Goal: Navigation & Orientation: Find specific page/section

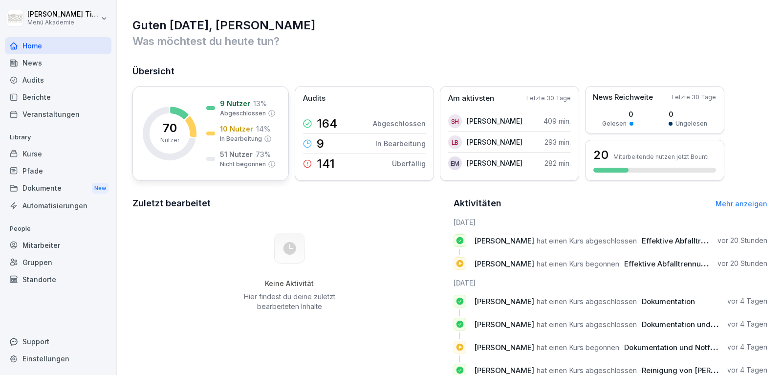
click at [194, 126] on icon at bounding box center [190, 126] width 11 height 21
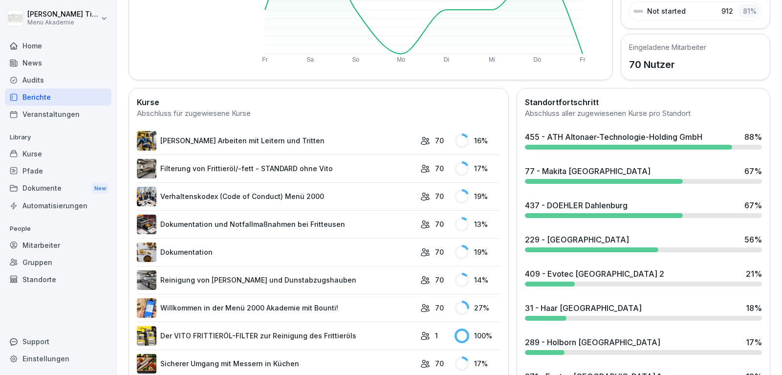
scroll to position [184, 0]
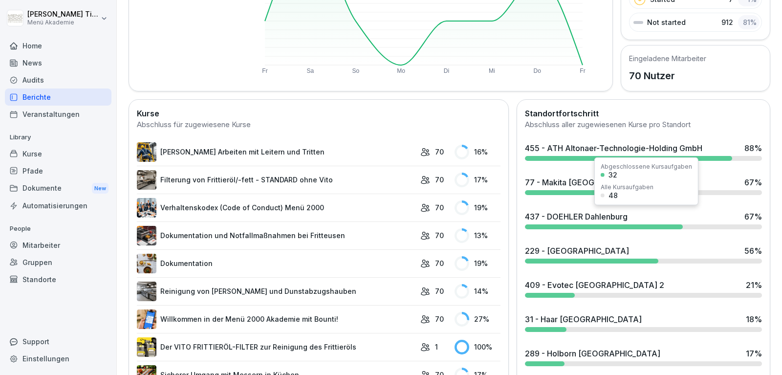
click at [582, 215] on div "437 - DOEHLER Dahlenburg" at bounding box center [576, 217] width 103 height 12
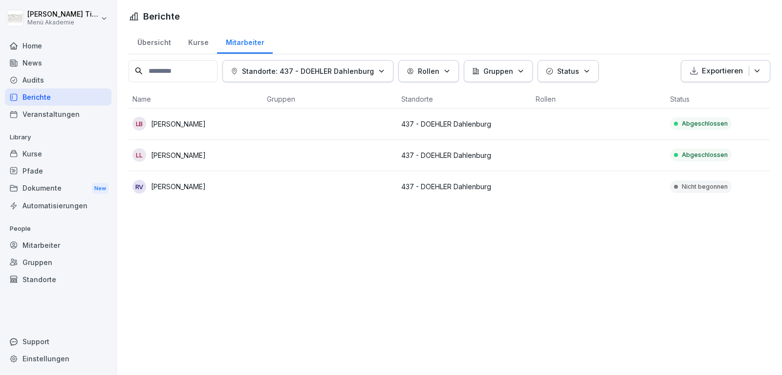
click at [30, 43] on div "Home" at bounding box center [58, 45] width 107 height 17
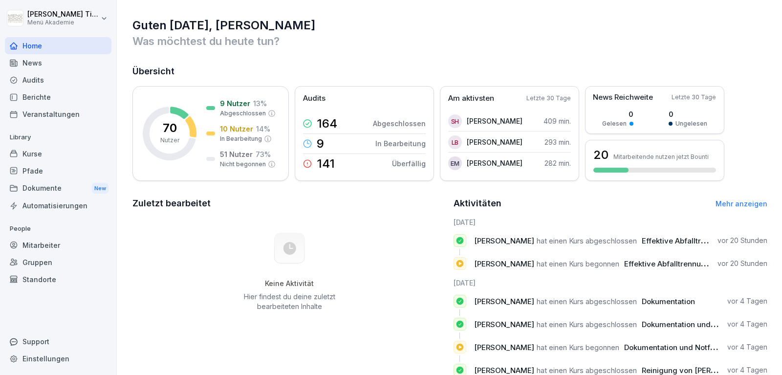
click at [79, 56] on div "News" at bounding box center [58, 62] width 107 height 17
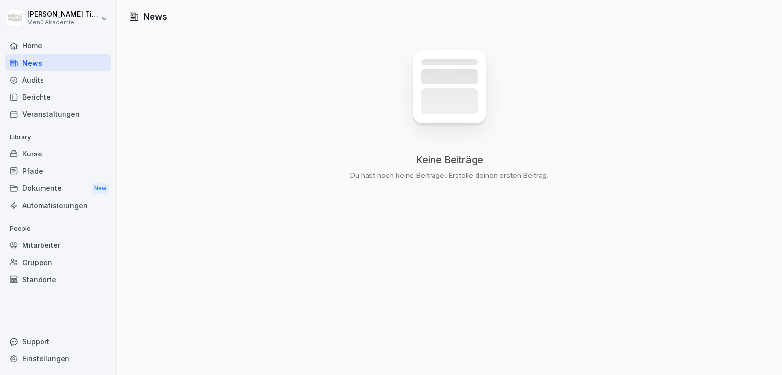
click at [70, 48] on div "Home" at bounding box center [58, 45] width 107 height 17
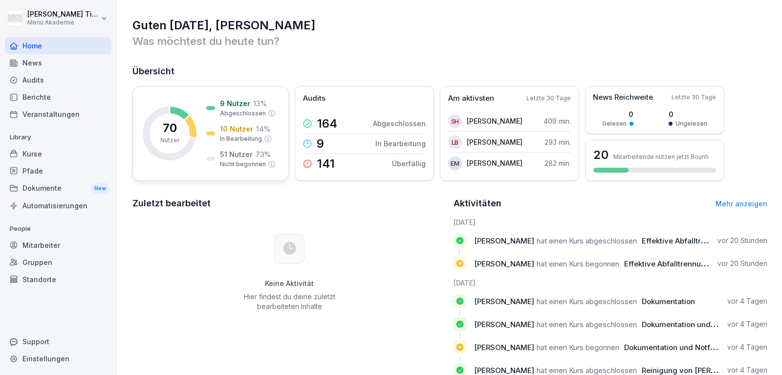
click at [187, 126] on rect at bounding box center [170, 134] width 54 height 54
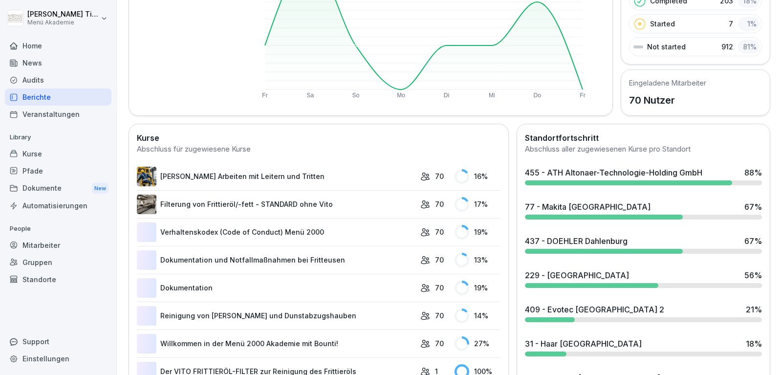
scroll to position [176, 0]
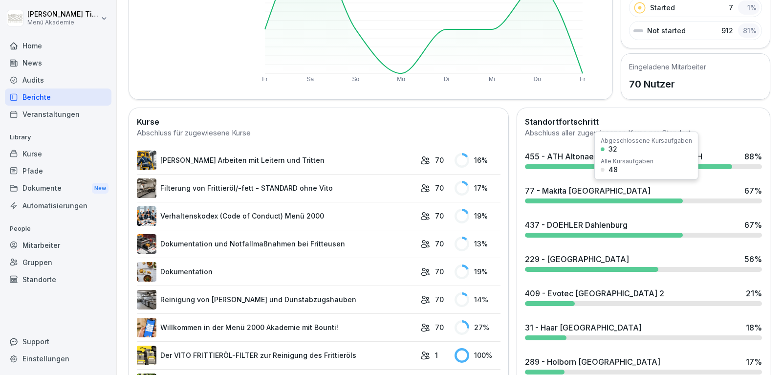
click at [580, 161] on div "455 - ATH Altonaer-Technologie-Holding GmbH 88 %" at bounding box center [643, 160] width 245 height 26
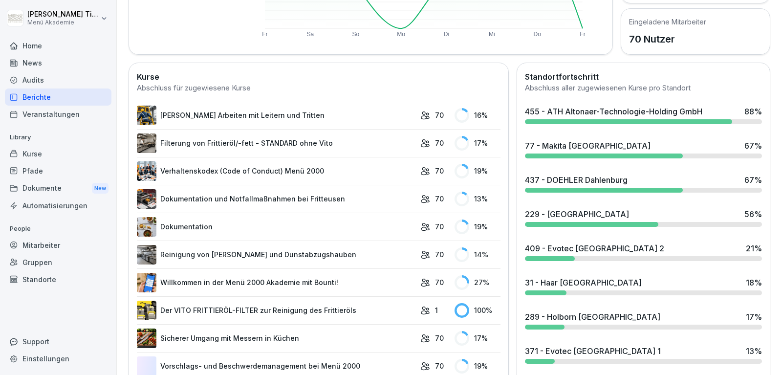
scroll to position [293, 0]
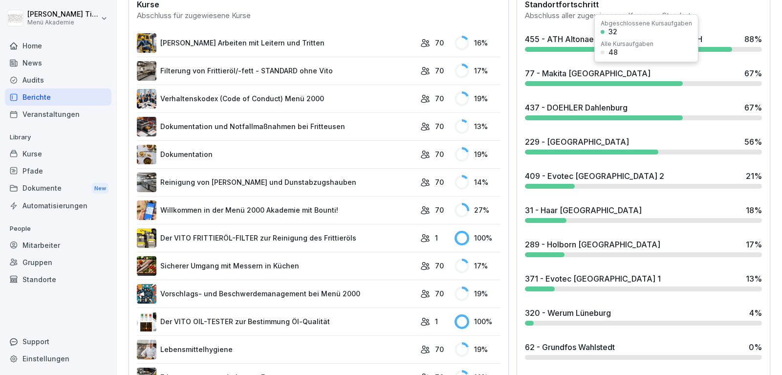
click at [568, 72] on div "77 - Makita [GEOGRAPHIC_DATA]" at bounding box center [588, 73] width 126 height 12
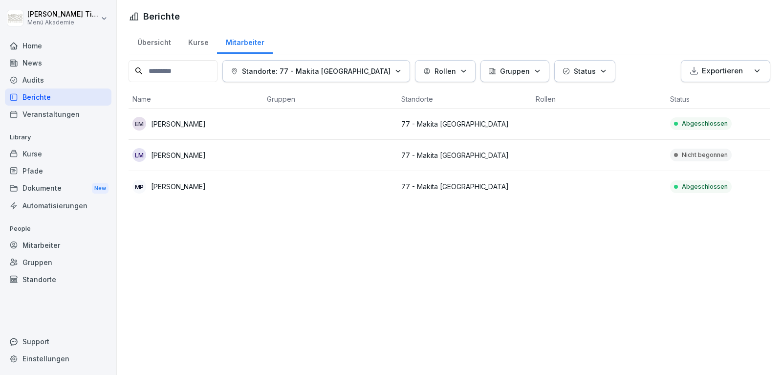
click at [161, 44] on div "Übersicht" at bounding box center [154, 41] width 51 height 25
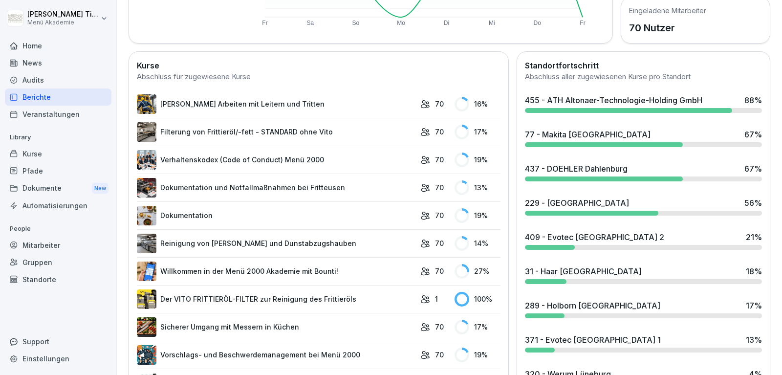
scroll to position [293, 0]
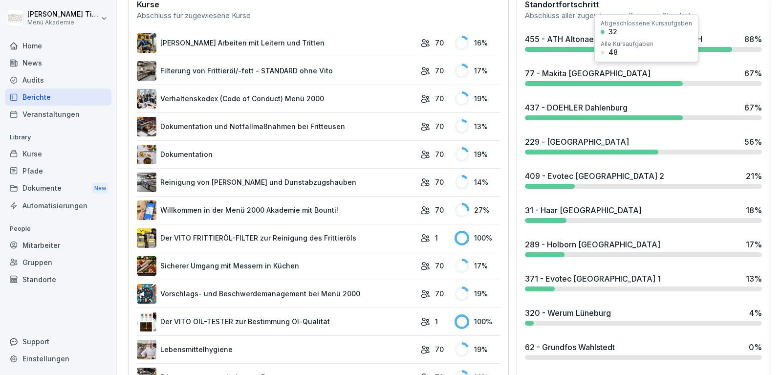
click at [583, 67] on div "77 - Makita [GEOGRAPHIC_DATA]" at bounding box center [588, 73] width 126 height 12
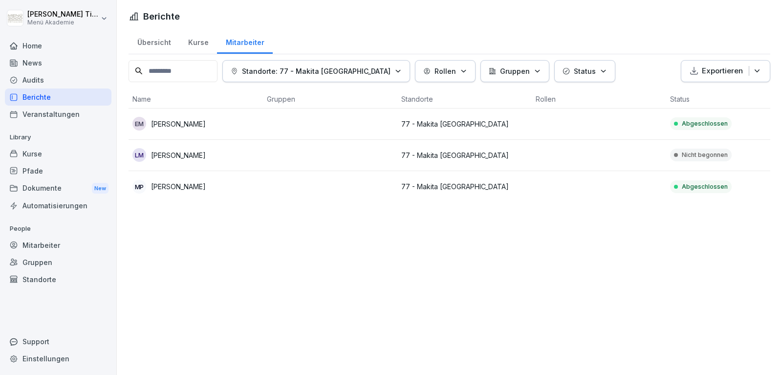
click at [159, 42] on div "Übersicht" at bounding box center [154, 41] width 51 height 25
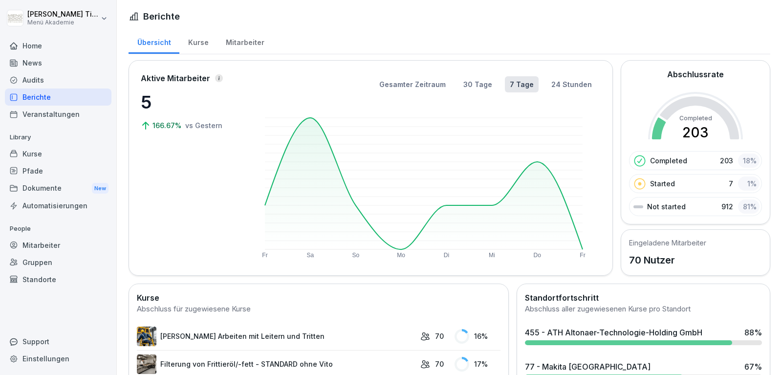
scroll to position [235, 0]
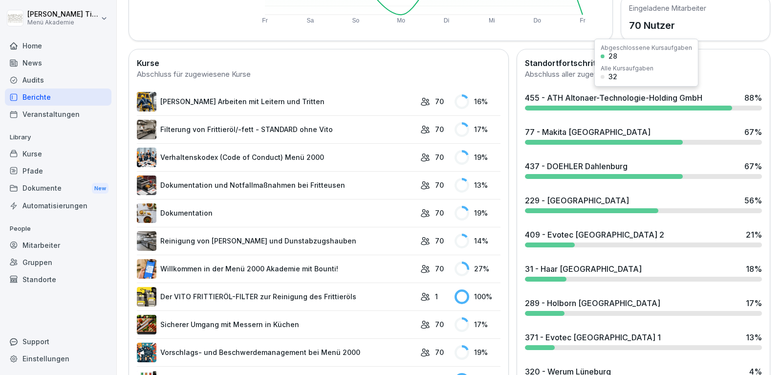
click at [707, 103] on div "455 - ATH Altonaer-Technologie-Holding GmbH 88 %" at bounding box center [643, 101] width 245 height 26
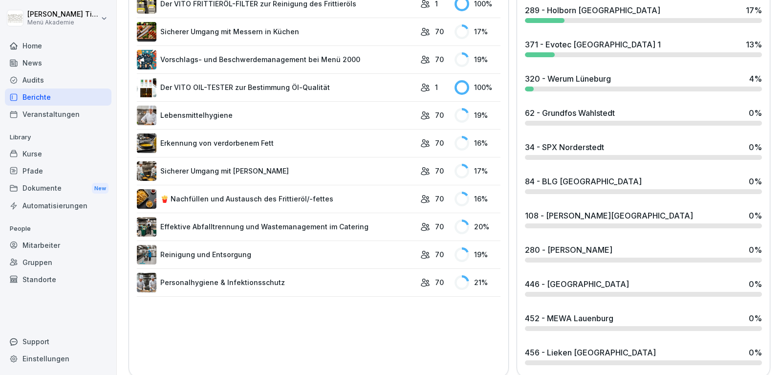
scroll to position [528, 0]
click at [586, 215] on div "108 - [PERSON_NAME][GEOGRAPHIC_DATA]" at bounding box center [609, 215] width 168 height 12
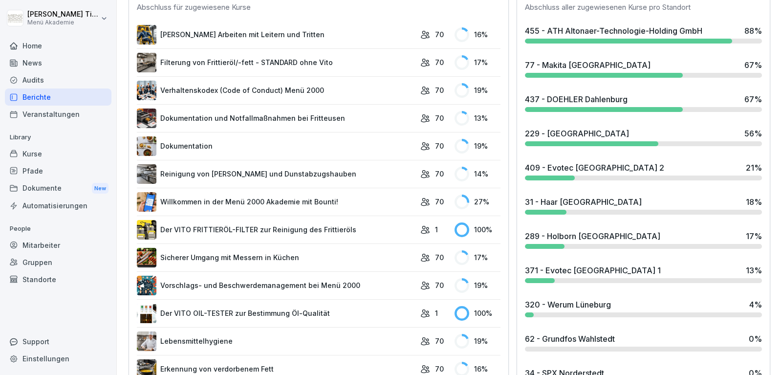
scroll to position [536, 0]
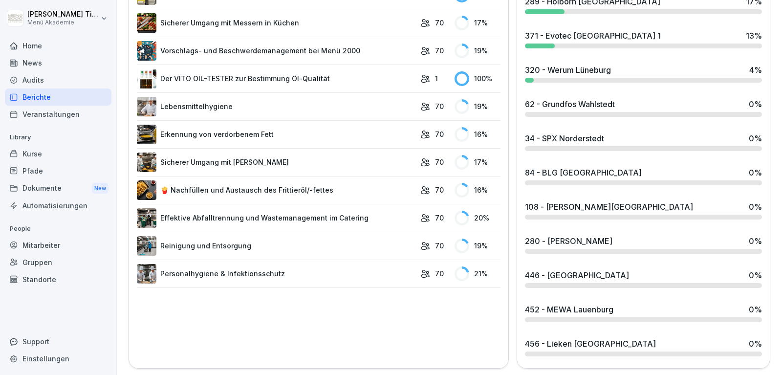
click at [568, 205] on div "108 - [PERSON_NAME][GEOGRAPHIC_DATA]" at bounding box center [609, 207] width 168 height 12
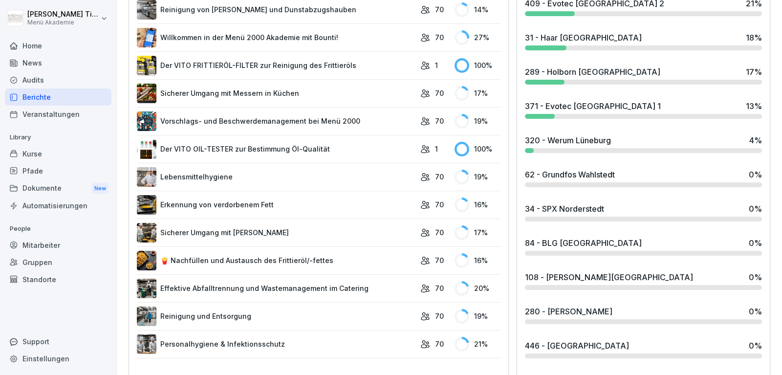
scroll to position [469, 0]
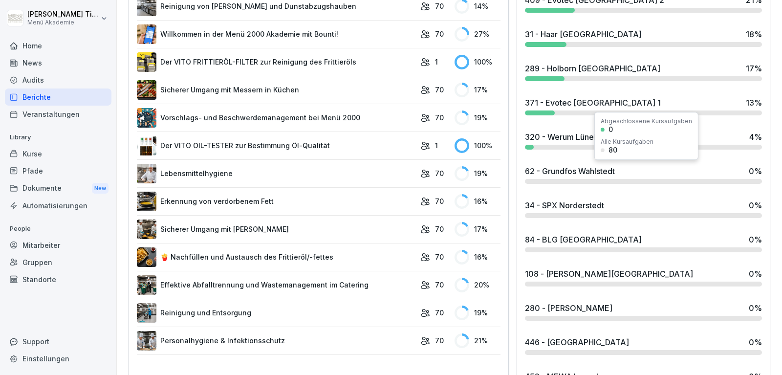
click at [585, 166] on div "62 - Grundfos Wahlstedt" at bounding box center [570, 171] width 90 height 12
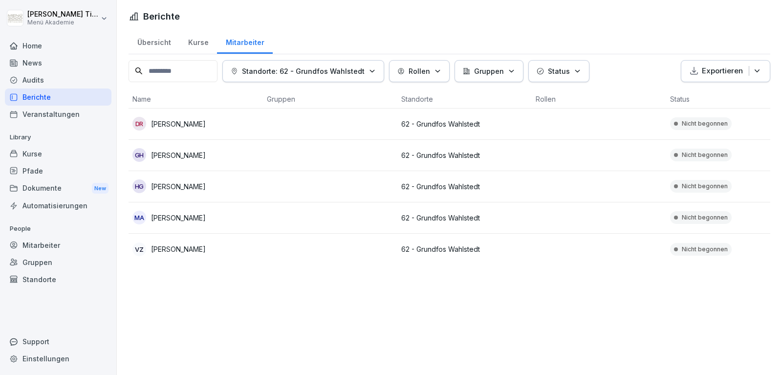
click at [33, 49] on div "Home" at bounding box center [58, 45] width 107 height 17
